Goal: Information Seeking & Learning: Stay updated

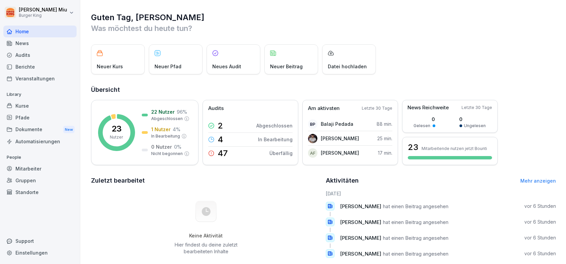
click at [32, 45] on div "News" at bounding box center [39, 43] width 73 height 12
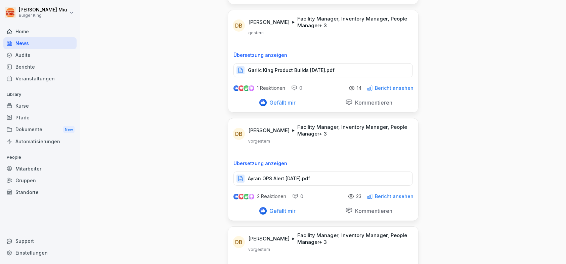
scroll to position [235, 0]
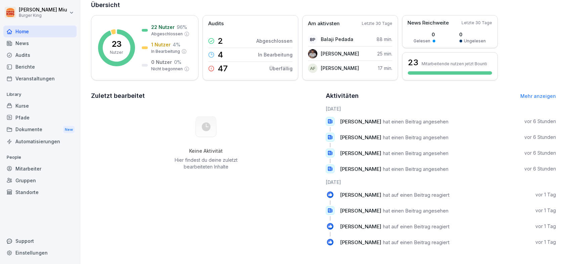
scroll to position [89, 0]
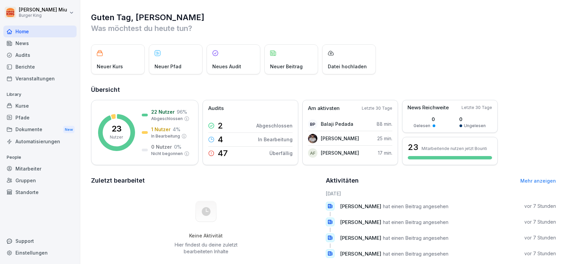
click at [19, 41] on div "News" at bounding box center [39, 43] width 73 height 12
